Goal: Task Accomplishment & Management: Use online tool/utility

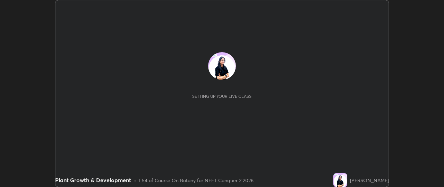
scroll to position [187, 443]
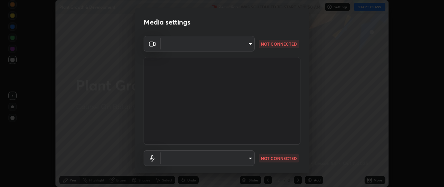
type input "49ae221ac10e7450fae1aa5d9d074b6745a4d7b76778b29691f85c0d3e1dda1d"
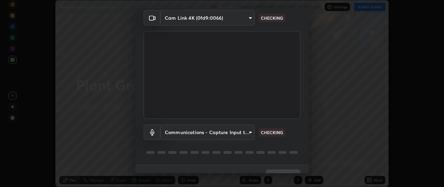
scroll to position [40, 0]
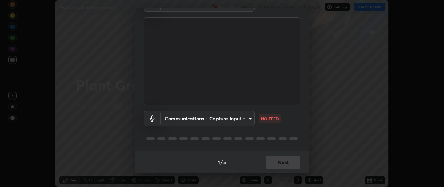
click at [246, 119] on body "Erase all Plant Growth & Development Recording WAS SCHEDULED TO START AT 11:50 …" at bounding box center [222, 93] width 444 height 187
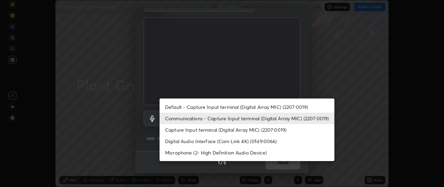
click at [276, 108] on li "Default - Capture Input terminal (Digital Array MIC) (2207:0019)" at bounding box center [246, 107] width 175 height 11
type input "default"
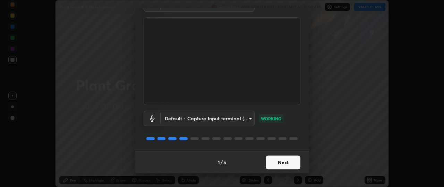
click at [287, 160] on button "Next" at bounding box center [282, 163] width 35 height 14
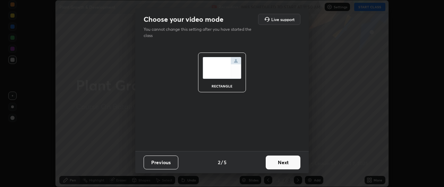
scroll to position [0, 0]
click at [288, 160] on button "Next" at bounding box center [282, 163] width 35 height 14
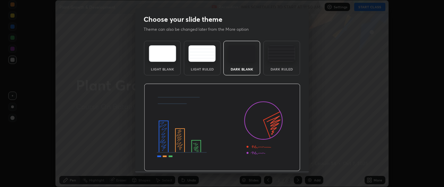
click at [294, 161] on img at bounding box center [222, 128] width 156 height 88
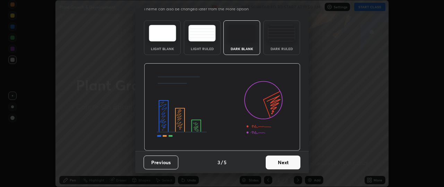
click at [281, 159] on button "Next" at bounding box center [282, 163] width 35 height 14
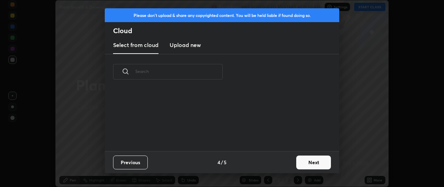
scroll to position [62, 222]
click at [307, 165] on button "Next" at bounding box center [313, 163] width 35 height 14
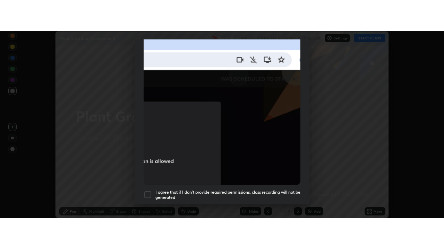
scroll to position [181, 0]
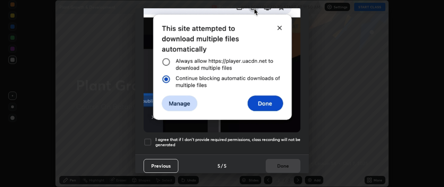
click at [151, 138] on div at bounding box center [147, 142] width 8 height 8
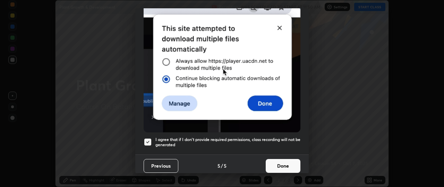
click at [287, 163] on button "Done" at bounding box center [282, 166] width 35 height 14
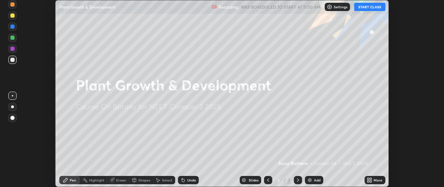
click at [377, 181] on div "More" at bounding box center [377, 180] width 9 height 3
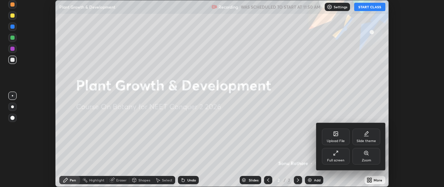
click at [342, 156] on div "Full screen" at bounding box center [336, 156] width 28 height 17
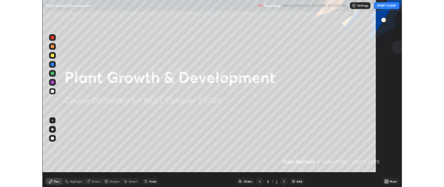
scroll to position [249, 444]
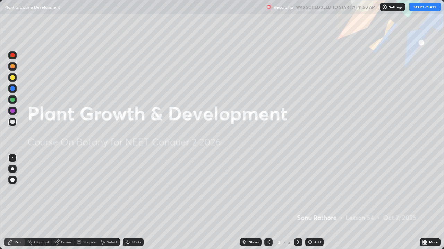
click at [426, 6] on button "START CLASS" at bounding box center [424, 7] width 31 height 8
click at [314, 187] on div "Add" at bounding box center [317, 242] width 7 height 3
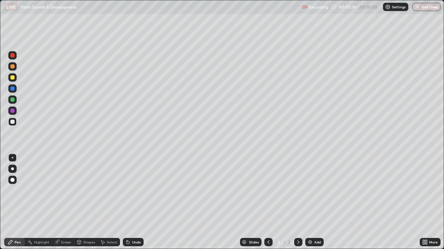
click at [432, 187] on div "More" at bounding box center [429, 242] width 21 height 8
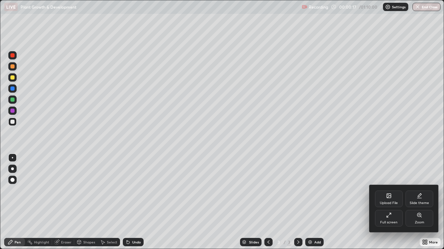
click at [388, 187] on icon at bounding box center [389, 216] width 6 height 6
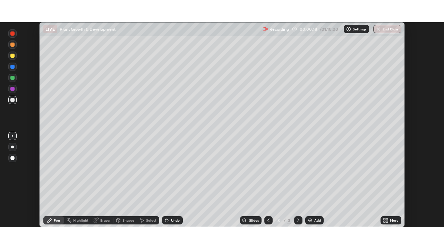
scroll to position [34465, 34208]
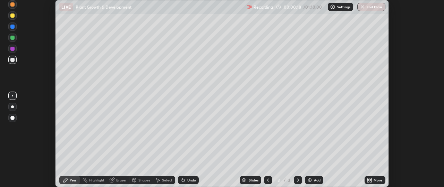
click at [385, 174] on div "More" at bounding box center [374, 181] width 21 height 14
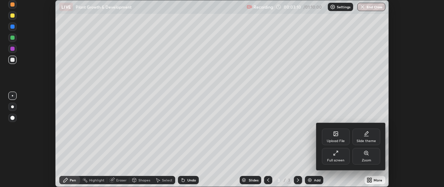
click at [375, 179] on div at bounding box center [222, 93] width 444 height 187
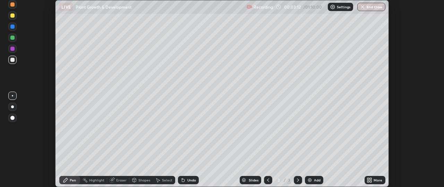
click at [370, 182] on icon at bounding box center [371, 182] width 2 height 2
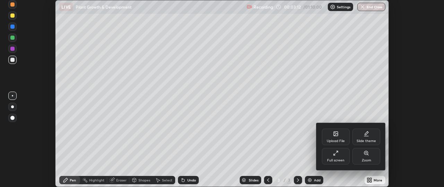
click at [336, 157] on div "Full screen" at bounding box center [336, 156] width 28 height 17
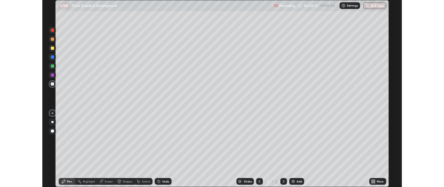
scroll to position [249, 444]
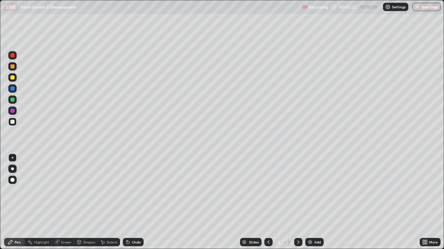
click at [12, 67] on div at bounding box center [12, 66] width 4 height 4
click at [14, 121] on div at bounding box center [12, 122] width 4 height 4
click at [15, 66] on div at bounding box center [12, 66] width 8 height 8
click at [10, 122] on div at bounding box center [12, 122] width 8 height 8
click at [13, 76] on div at bounding box center [12, 78] width 4 height 4
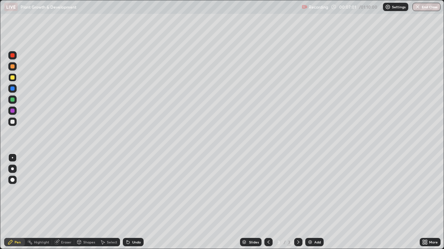
click at [16, 121] on div at bounding box center [12, 122] width 8 height 8
click at [426, 187] on icon at bounding box center [426, 241] width 2 height 2
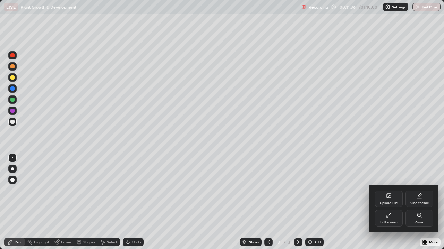
click at [391, 187] on div "Full screen" at bounding box center [389, 218] width 28 height 17
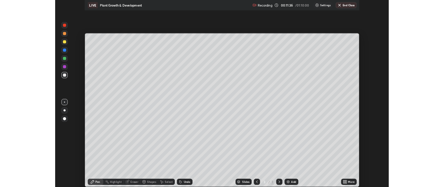
scroll to position [34465, 34208]
